Goal: Unclear

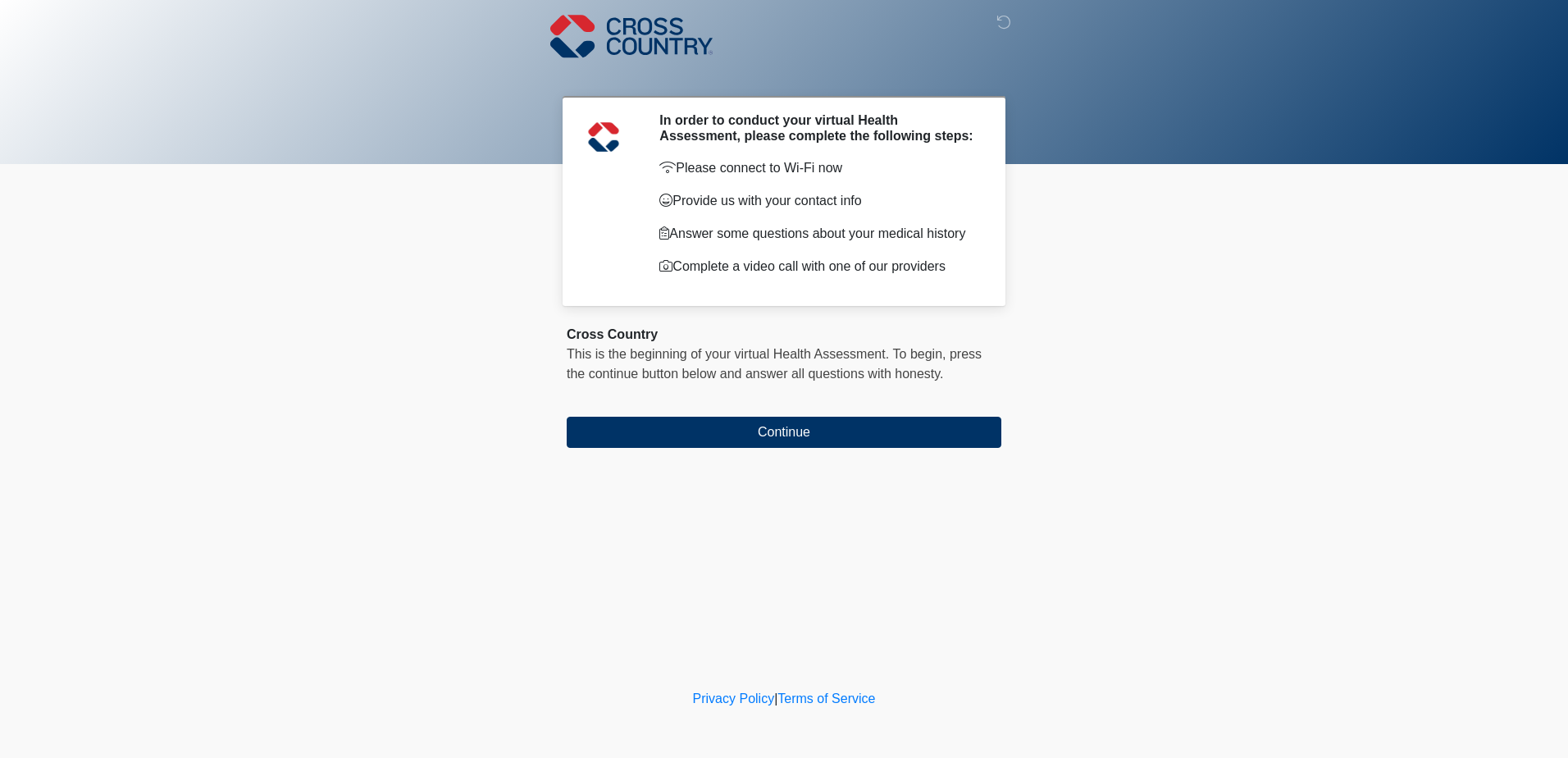
click at [1263, 418] on body "‎ ‎ ‎ In order to conduct your virtual Health Assessment, please complete the f…" at bounding box center [784, 379] width 1568 height 758
click at [1266, 404] on body "‎ ‎ ‎ In order to conduct your virtual Health Assessment, please complete the f…" at bounding box center [784, 379] width 1568 height 758
click at [1138, 445] on body "‎ ‎ ‎ In order to conduct your virtual Health Assessment, please complete the f…" at bounding box center [784, 379] width 1568 height 758
click at [1131, 420] on body "‎ ‎ ‎ In order to conduct your virtual Health Assessment, please complete the f…" at bounding box center [784, 379] width 1568 height 758
click at [1131, 421] on body "‎ ‎ ‎ In order to conduct your virtual Health Assessment, please complete the f…" at bounding box center [784, 379] width 1568 height 758
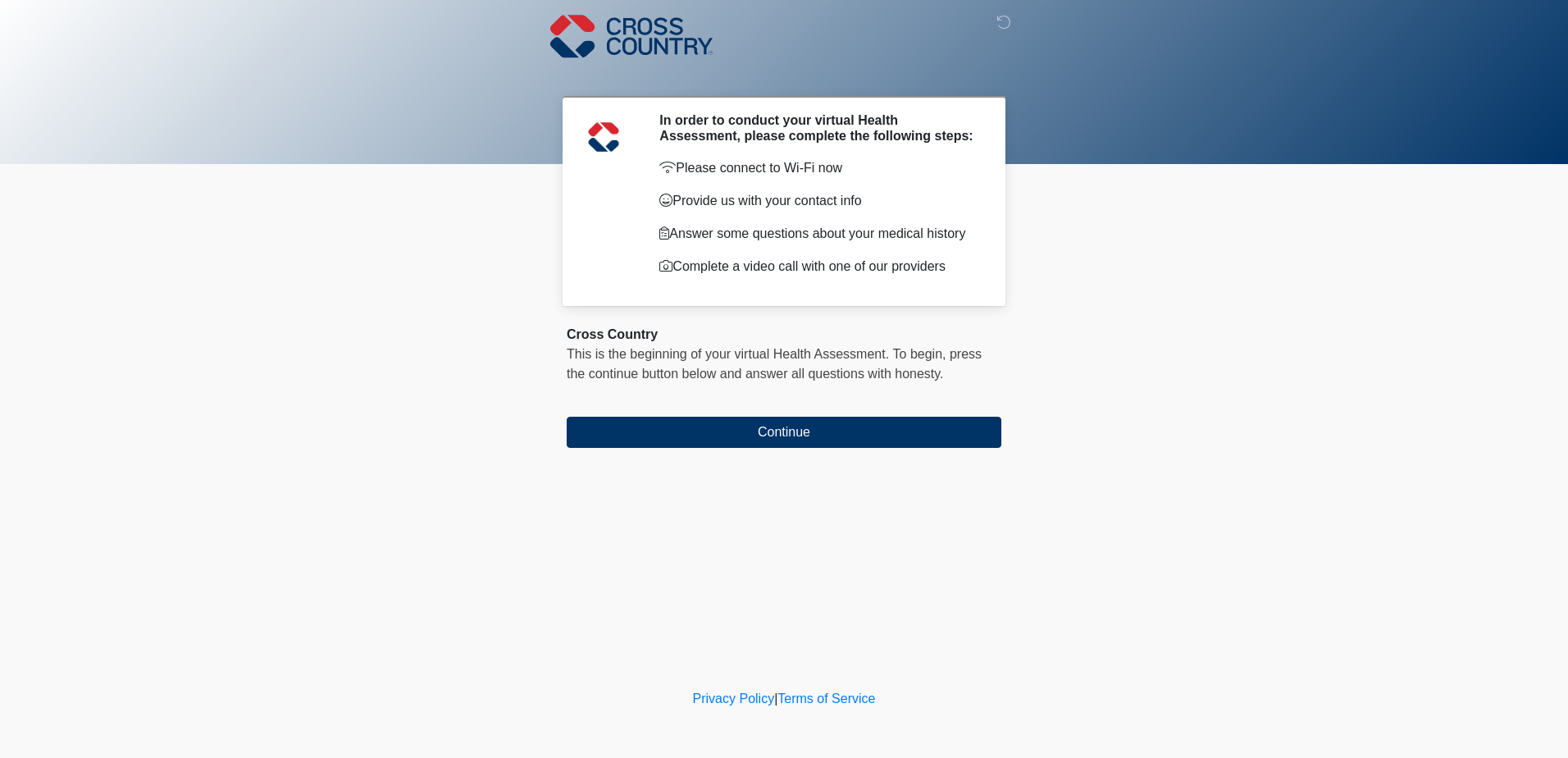
click at [1093, 252] on body "‎ ‎ ‎ In order to conduct your virtual Health Assessment, please complete the f…" at bounding box center [784, 379] width 1568 height 758
click at [1221, 268] on body "‎ ‎ ‎ In order to conduct your virtual Health Assessment, please complete the f…" at bounding box center [784, 379] width 1568 height 758
click at [1226, 289] on body "‎ ‎ ‎ In order to conduct your virtual Health Assessment, please complete the f…" at bounding box center [784, 379] width 1568 height 758
click at [1101, 198] on body "‎ ‎ ‎ In order to conduct your virtual Health Assessment, please complete the f…" at bounding box center [784, 379] width 1568 height 758
click at [1086, 652] on body "‎ ‎ ‎ In order to conduct your virtual Health Assessment, please complete the f…" at bounding box center [784, 379] width 1568 height 758
